Goal: Ask a question: Seek information or help from site administrators or community

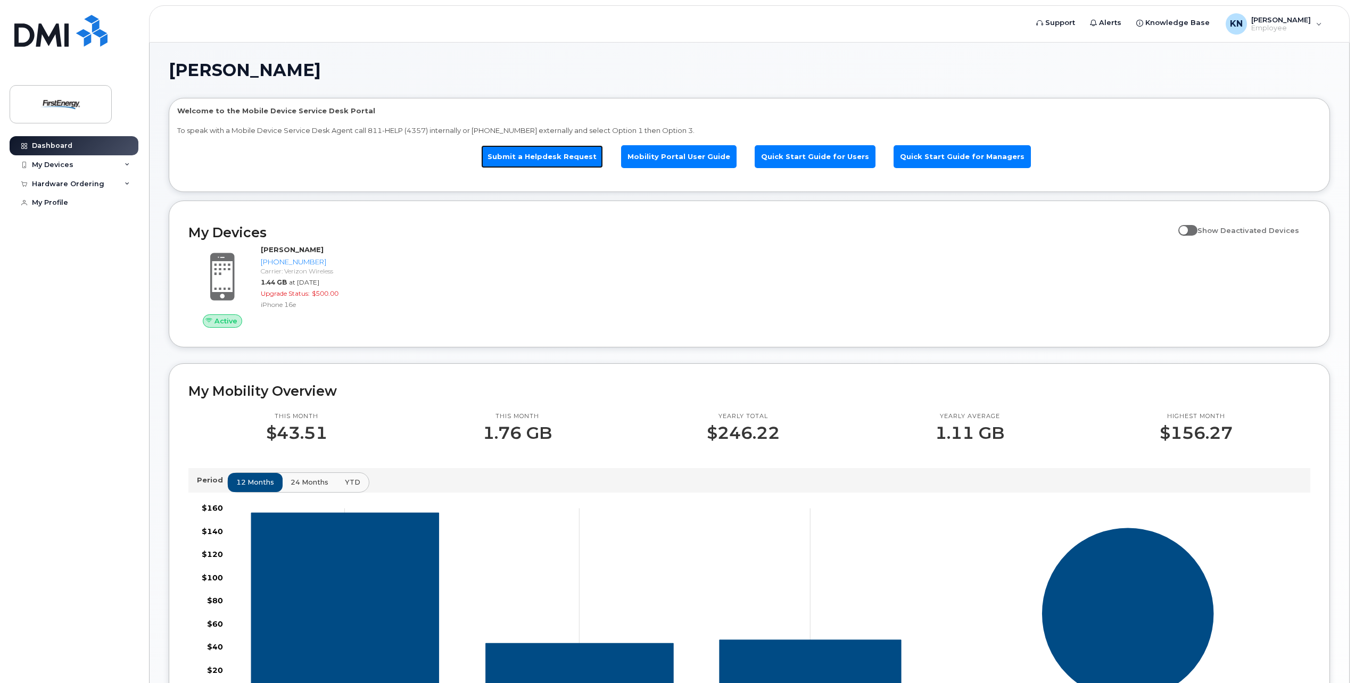
drag, startPoint x: 549, startPoint y: 153, endPoint x: 568, endPoint y: 153, distance: 19.7
click at [549, 153] on link "Submit a Helpdesk Request" at bounding box center [542, 156] width 122 height 23
click at [714, 156] on link "Mobility Portal User Guide" at bounding box center [678, 156] width 115 height 23
